Goal: Task Accomplishment & Management: Complete application form

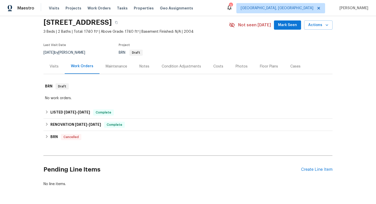
scroll to position [36, 0]
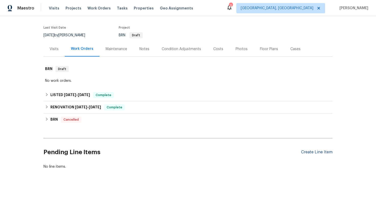
click at [308, 153] on div "Create Line Item" at bounding box center [316, 152] width 31 height 5
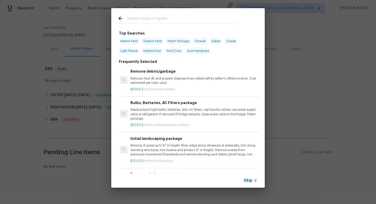
click at [248, 183] on div "Skip" at bounding box center [251, 180] width 15 height 6
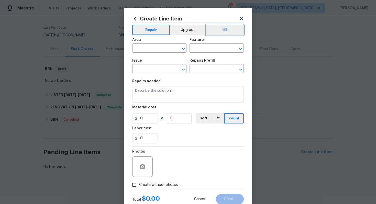
click at [227, 27] on button "BRN" at bounding box center [225, 30] width 38 height 10
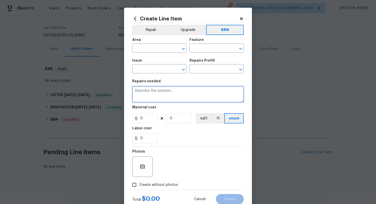
click at [175, 93] on textarea at bounding box center [187, 94] width 111 height 16
paste textarea "Seller to have pest control contractor perform termite treatment, and provide a…"
type textarea "Seller to have pest control contractor perform termite treatment, and provide a…"
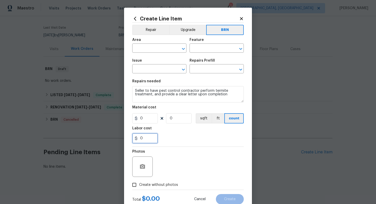
click at [139, 139] on input "0" at bounding box center [145, 138] width 26 height 10
type input "350"
click at [176, 148] on div "Photos" at bounding box center [187, 163] width 111 height 33
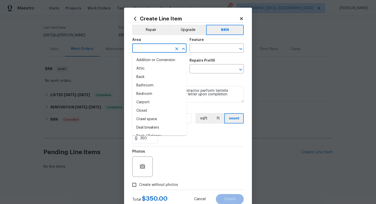
click at [159, 50] on input "text" at bounding box center [152, 49] width 40 height 8
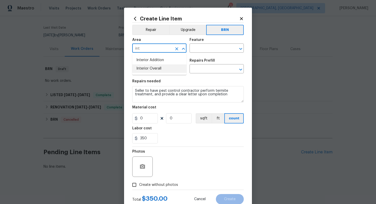
click at [162, 70] on li "Interior Overall" at bounding box center [159, 68] width 54 height 8
type input "Interior Overall"
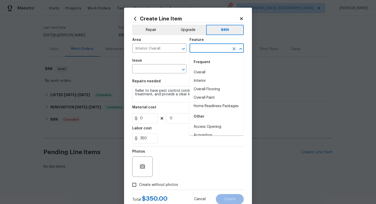
click at [199, 50] on input "text" at bounding box center [209, 49] width 40 height 8
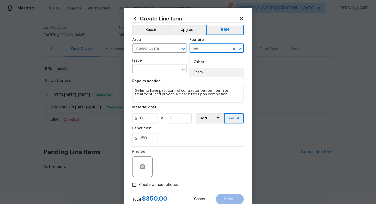
click at [201, 76] on li "Pests" at bounding box center [216, 72] width 54 height 8
type input "Pests"
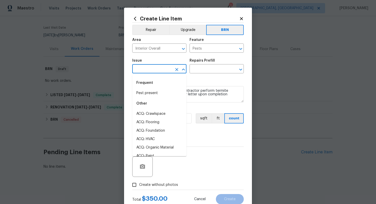
click at [158, 71] on input "text" at bounding box center [152, 69] width 40 height 8
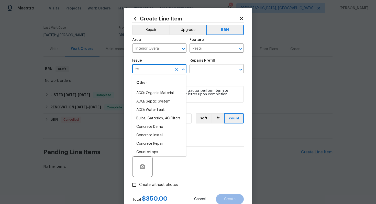
type input "t"
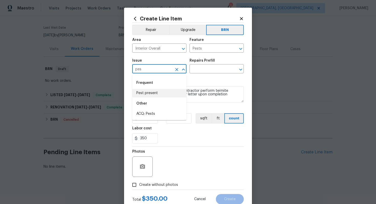
click at [155, 94] on li "Pest present" at bounding box center [159, 93] width 54 height 8
type input "Pest present"
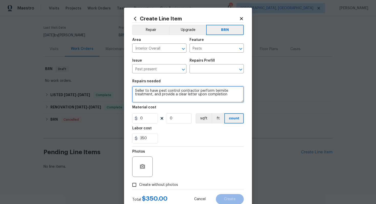
drag, startPoint x: 135, startPoint y: 92, endPoint x: 212, endPoint y: 100, distance: 77.6
click at [212, 100] on textarea "Seller to have pest control contractor perform termite treatment, and provide a…" at bounding box center [187, 94] width 111 height 16
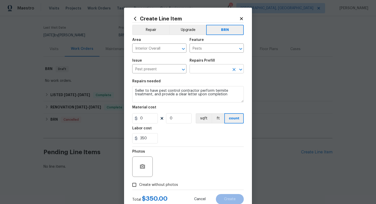
click at [205, 67] on input "text" at bounding box center [209, 69] width 40 height 8
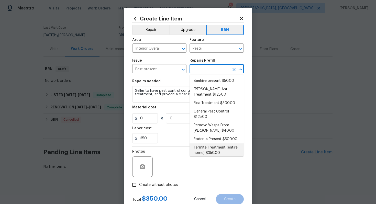
click at [209, 144] on li "Termite Treatment (entire home) $350.00" at bounding box center [216, 150] width 54 height 14
type input "Termite Treatment (entire home) $350.00"
type textarea "Treat for Termites - Perimeter Plus; to include trenching, drilling where neede…"
type input "350"
type input "1"
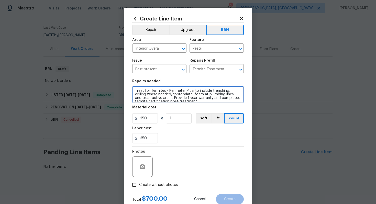
scroll to position [4, 0]
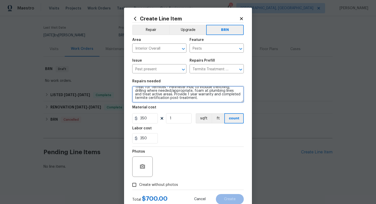
drag, startPoint x: 134, startPoint y: 92, endPoint x: 185, endPoint y: 110, distance: 54.1
click at [185, 110] on section "Repairs needed Treat for Termites - Perimeter Plus; to include trenching, drill…" at bounding box center [187, 111] width 111 height 70
paste textarea "Seller to have pest control contractor perform termite treatment, and provide a…"
type textarea "Seller to have pest control contractor perform termite treatment, and provide a…"
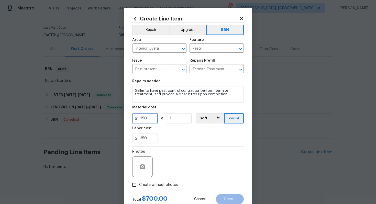
click at [144, 119] on input "350" at bounding box center [145, 118] width 26 height 10
type input "0"
click at [203, 149] on div "Photos" at bounding box center [187, 163] width 111 height 33
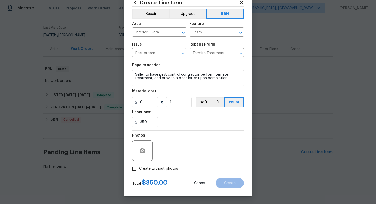
click at [159, 172] on label "Create without photos" at bounding box center [153, 169] width 49 height 10
click at [139, 172] on input "Create without photos" at bounding box center [134, 169] width 10 height 10
checkbox input "true"
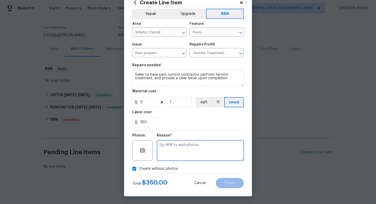
click at [174, 157] on textarea at bounding box center [200, 150] width 87 height 20
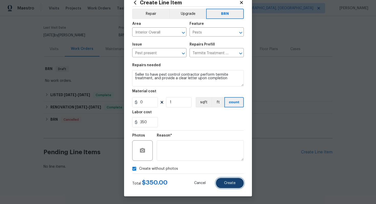
click at [227, 181] on span "Create" at bounding box center [230, 183] width 12 height 4
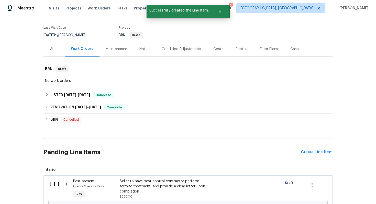
click at [58, 186] on input "checkbox" at bounding box center [58, 184] width 15 height 11
checkbox input "true"
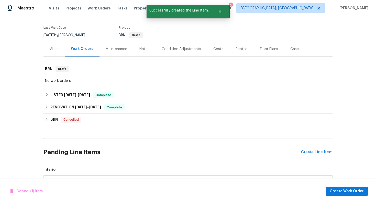
scroll to position [99, 0]
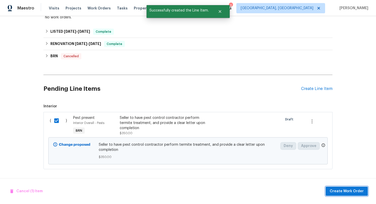
click at [353, 192] on span "Create Work Order" at bounding box center [347, 191] width 34 height 6
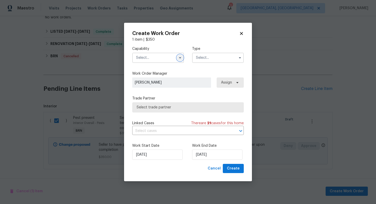
click at [179, 57] on icon "button" at bounding box center [180, 58] width 4 height 4
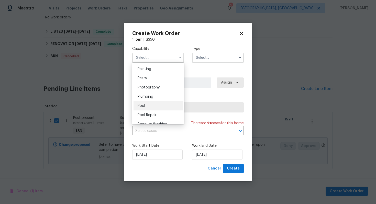
scroll to position [413, 0]
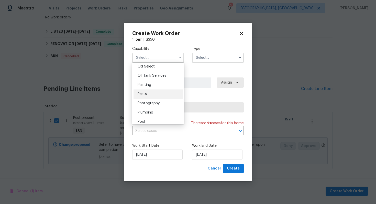
click at [160, 92] on div "Pests" at bounding box center [157, 93] width 49 height 9
type input "Pests"
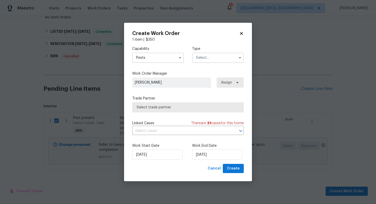
click at [211, 56] on input "text" at bounding box center [218, 58] width 52 height 10
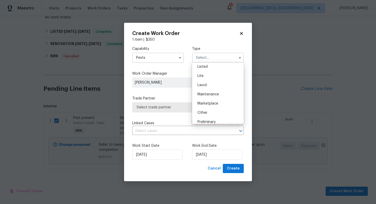
scroll to position [116, 0]
click at [211, 93] on div "Resale" at bounding box center [217, 90] width 49 height 9
type input "Resale"
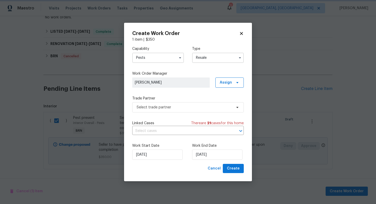
scroll to position [0, 0]
click at [184, 131] on input "text" at bounding box center [180, 131] width 97 height 8
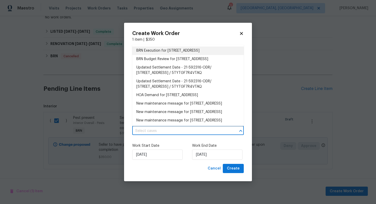
click at [193, 54] on li "BRN Execution for 231 Grove Pointe Dr, Locust Grove, GA 30248" at bounding box center [187, 51] width 111 height 8
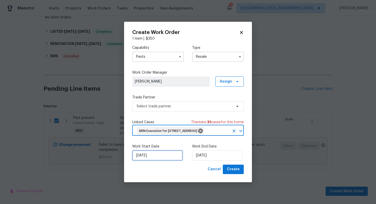
click at [143, 158] on input "[DATE]" at bounding box center [157, 155] width 50 height 10
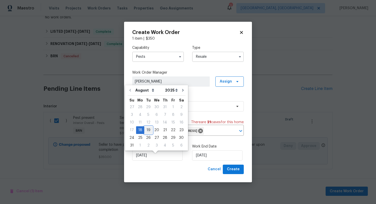
click at [149, 131] on div "19" at bounding box center [148, 130] width 8 height 7
type input "8/19/2025"
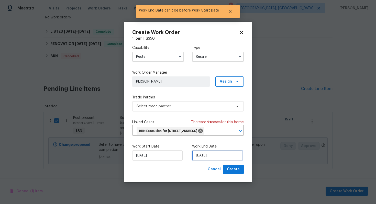
click at [199, 158] on input "8/19/2025" at bounding box center [217, 155] width 50 height 10
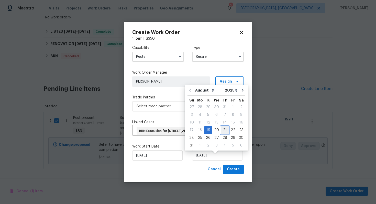
click at [221, 130] on div "21" at bounding box center [225, 130] width 8 height 7
type input "8/21/2025"
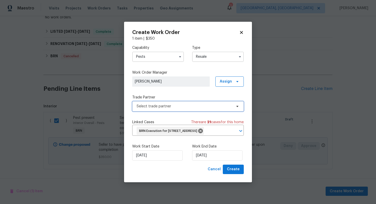
click at [189, 104] on span "Select trade partner" at bounding box center [184, 106] width 95 height 5
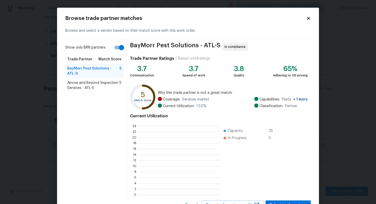
scroll to position [1, 1]
click at [116, 87] on span "Above and Beyond Inspection Services - ATL-S" at bounding box center [93, 85] width 52 height 10
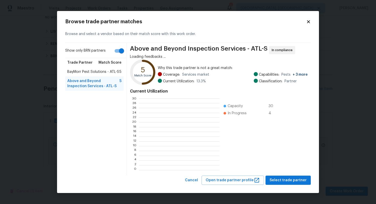
scroll to position [72, 80]
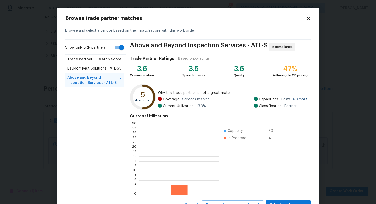
click at [122, 50] on input "Show only BRN partners" at bounding box center [121, 48] width 29 height 10
checkbox input "false"
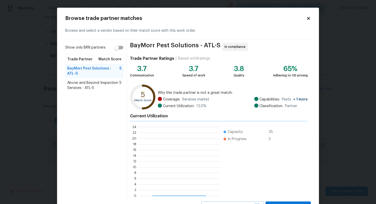
scroll to position [72, 81]
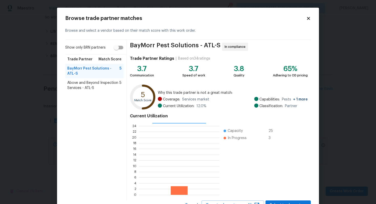
click at [96, 87] on span "Above and Beyond Inspection Services - ATL-S" at bounding box center [93, 85] width 52 height 10
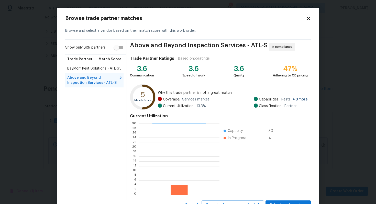
scroll to position [21, 0]
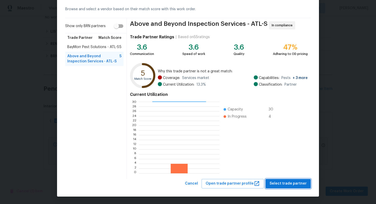
click at [284, 181] on span "Select trade partner" at bounding box center [287, 184] width 37 height 6
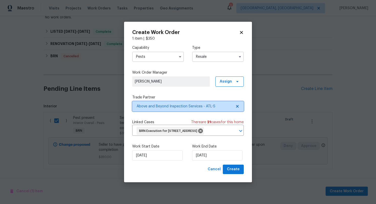
scroll to position [0, 0]
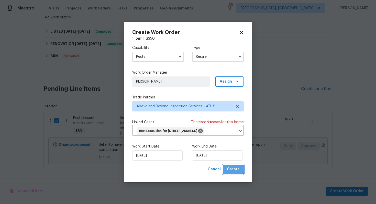
click at [231, 172] on span "Create" at bounding box center [233, 169] width 13 height 6
checkbox input "false"
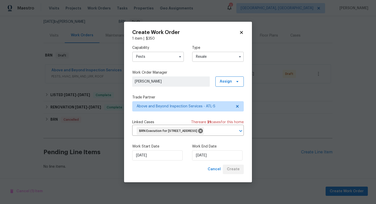
scroll to position [50, 0]
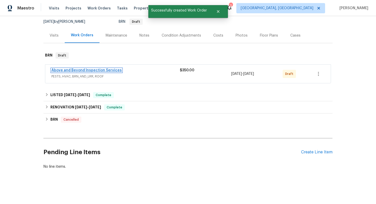
click at [80, 71] on link "Above and Beyond Inspection Services" at bounding box center [86, 71] width 70 height 4
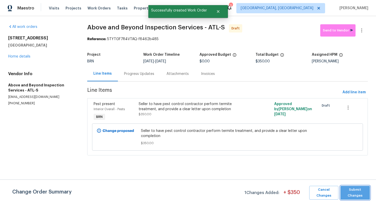
click at [350, 191] on span "Submit Changes" at bounding box center [355, 193] width 24 height 12
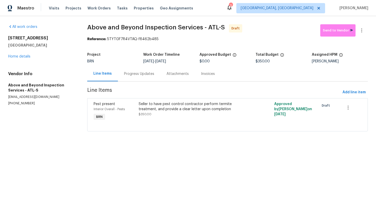
click at [151, 77] on div "Progress Updates" at bounding box center [139, 73] width 42 height 15
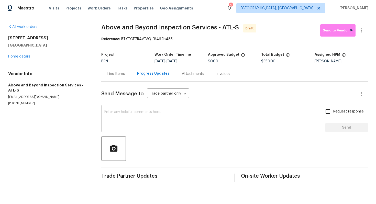
click at [149, 109] on div "x ​" at bounding box center [210, 119] width 218 height 26
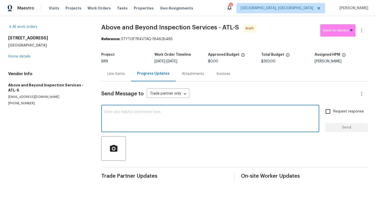
paste textarea "Hey! This is Ajay with Opendoor. I’m confirming a BRN Work Order for the proper…"
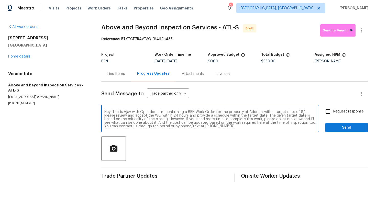
click at [255, 112] on textarea "Hey! This is Ajay with Opendoor. I’m confirming a BRN Work Order for the proper…" at bounding box center [210, 119] width 212 height 18
paste textarea "231 Grove Pointe Dr, Locust Grove, GA 30248"
click at [154, 116] on textarea "Hey! This is Ajay with Opendoor. I’m confirming a BRN Work Order for the proper…" at bounding box center [210, 119] width 212 height 18
type textarea "Hey! This is Ajay with Opendoor. I’m confirming a BRN Work Order for the proper…"
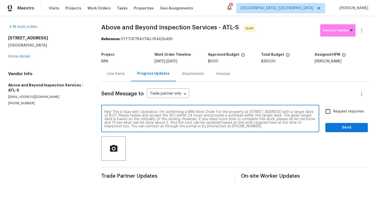
click at [344, 111] on span "Request response" at bounding box center [348, 111] width 30 height 5
click at [333, 111] on input "Request response" at bounding box center [327, 111] width 11 height 11
checkbox input "true"
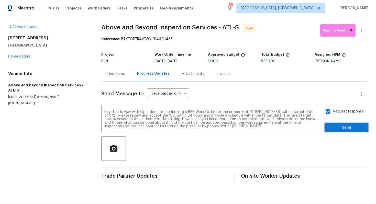
click at [343, 128] on span "Send" at bounding box center [346, 128] width 34 height 6
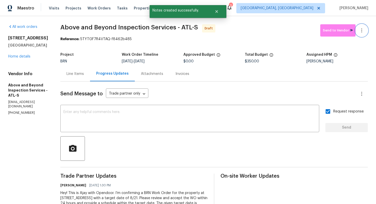
click at [364, 32] on icon "button" at bounding box center [361, 30] width 6 height 6
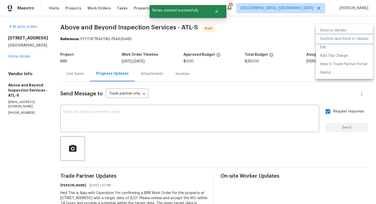
click at [358, 38] on li "Confirm and Send to Vendor" at bounding box center [344, 39] width 57 height 8
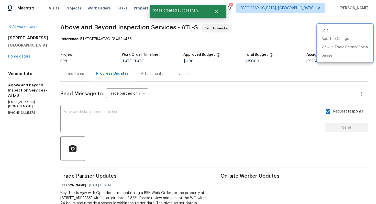
click at [243, 94] on div at bounding box center [188, 102] width 376 height 204
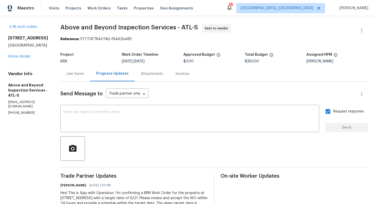
click at [90, 79] on div "Line Items" at bounding box center [75, 73] width 30 height 15
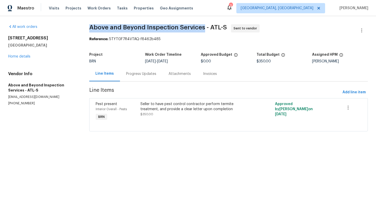
drag, startPoint x: 88, startPoint y: 30, endPoint x: 203, endPoint y: 28, distance: 115.3
click at [203, 29] on div "All work orders 231 Grove Pointe Dr Locust Grove, GA 30248 Home details Vendor …" at bounding box center [188, 81] width 376 height 130
copy span "Above and Beyond Inspection Services"
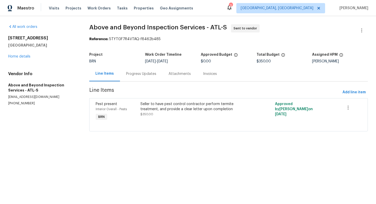
click at [271, 34] on span "Above and Beyond Inspection Services - ATL-S Sent to vendor" at bounding box center [222, 30] width 266 height 12
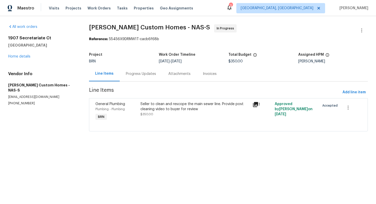
click at [137, 77] on div "Progress Updates" at bounding box center [141, 73] width 42 height 15
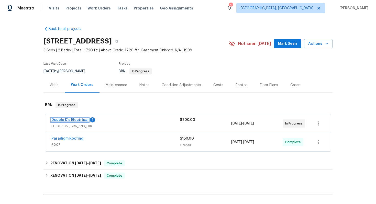
click at [75, 118] on link "Double K's Electrical" at bounding box center [69, 120] width 37 height 4
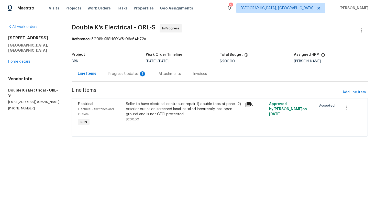
click at [135, 76] on div "Progress Updates 1" at bounding box center [127, 73] width 38 height 5
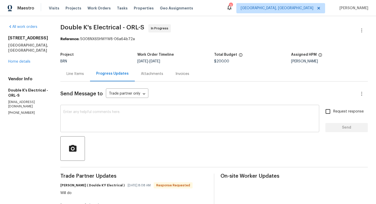
scroll to position [5, 0]
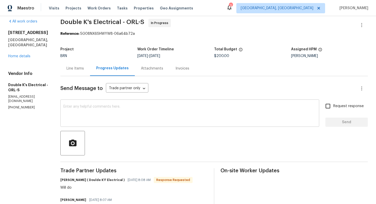
click at [142, 110] on textarea at bounding box center [189, 114] width 253 height 18
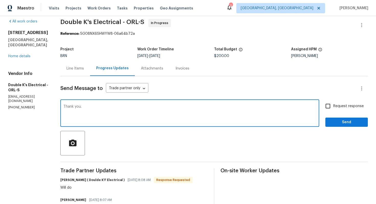
type textarea "Thank you."
click at [338, 105] on span "Request response" at bounding box center [348, 106] width 30 height 5
click at [333, 105] on input "Request response" at bounding box center [327, 106] width 11 height 11
checkbox input "true"
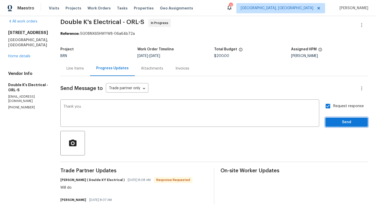
click at [342, 122] on span "Send" at bounding box center [346, 122] width 34 height 6
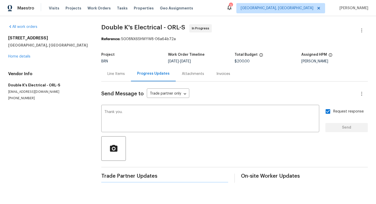
scroll to position [0, 0]
